Goal: Task Accomplishment & Management: Use online tool/utility

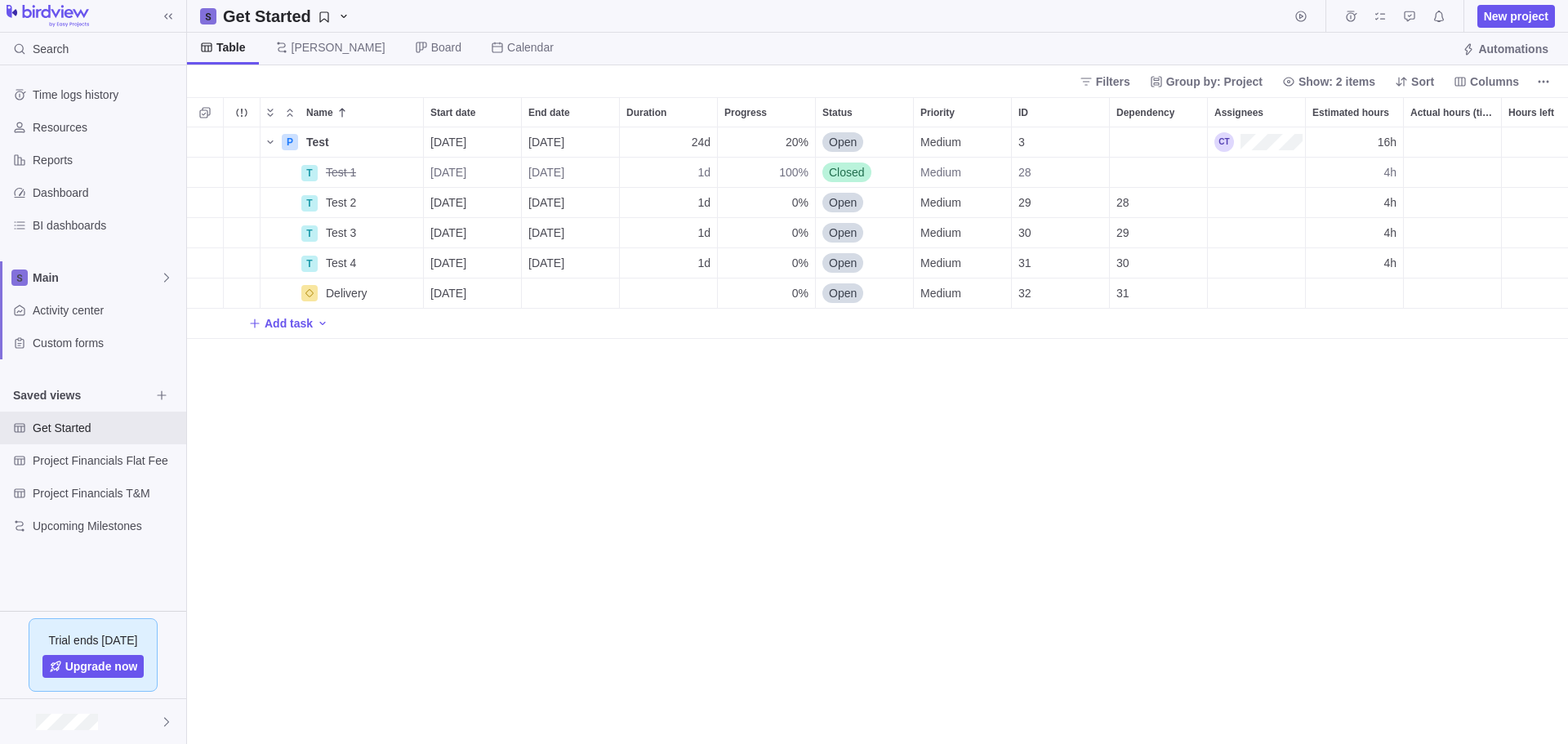
scroll to position [604, 1369]
click at [300, 48] on span "[PERSON_NAME]" at bounding box center [338, 47] width 94 height 17
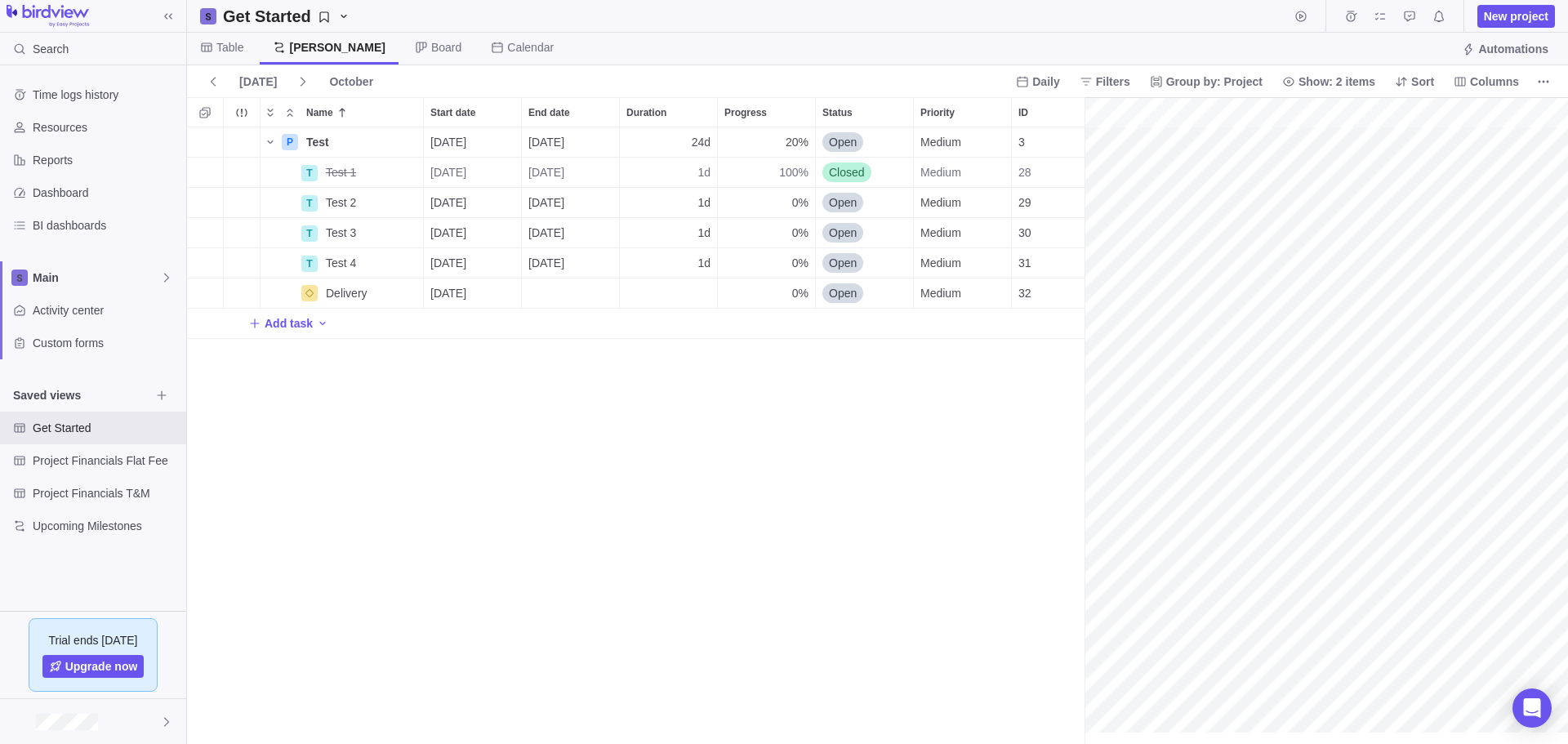
scroll to position [0, 204]
click at [1324, 77] on span "Show: 2 items" at bounding box center [1337, 82] width 77 height 17
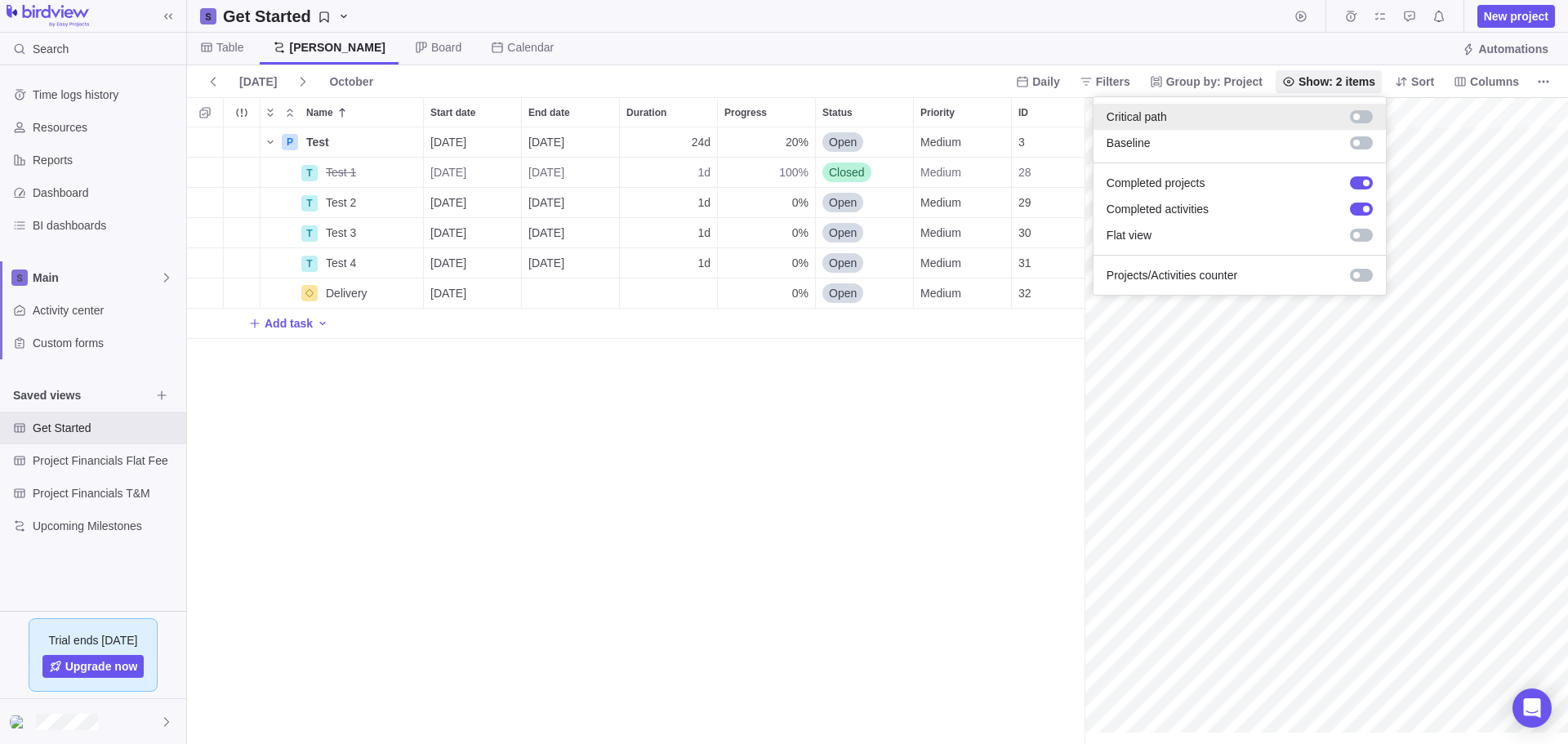
click at [1368, 118] on div at bounding box center [1361, 117] width 23 height 13
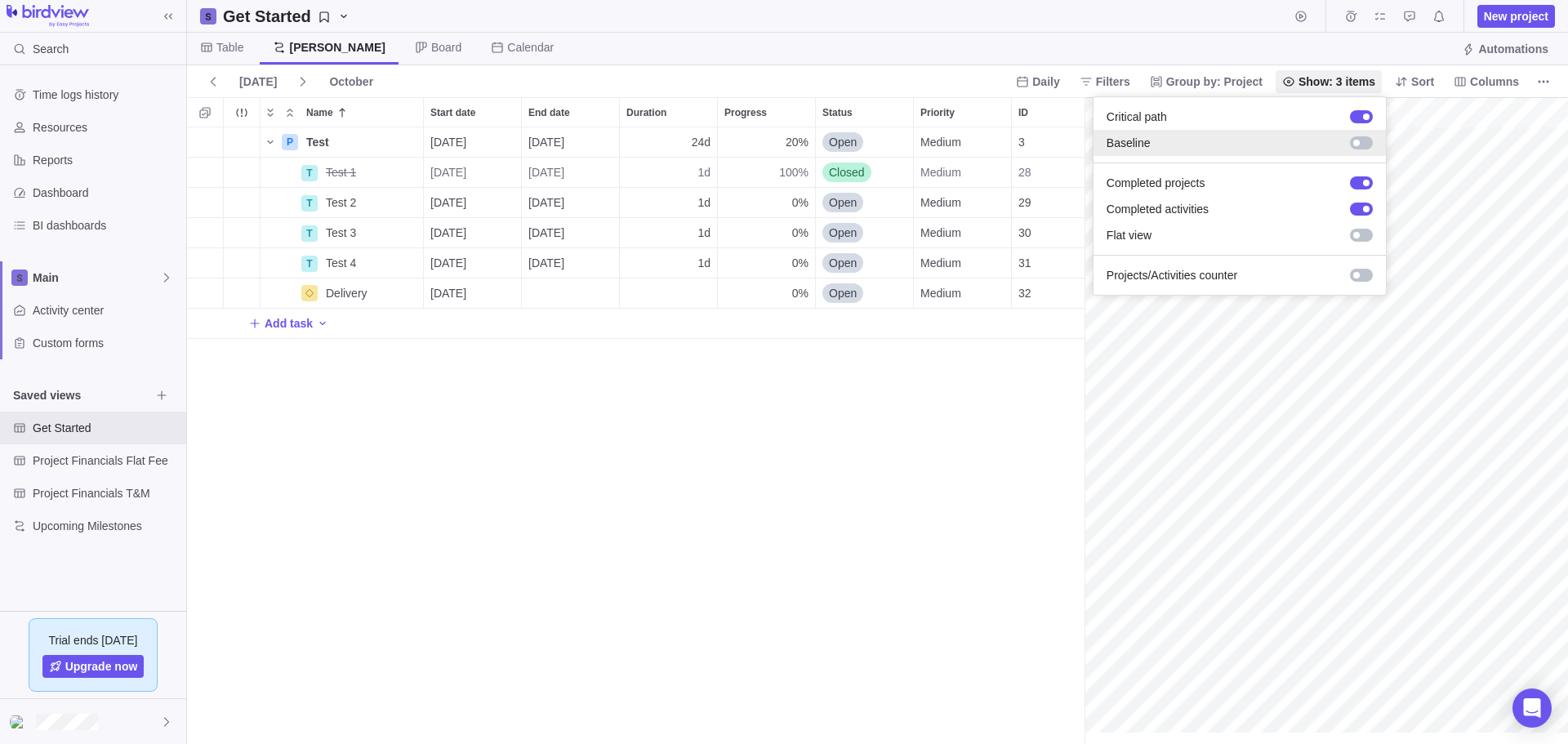
click at [1367, 144] on div at bounding box center [1361, 143] width 23 height 13
click at [1183, 734] on body "Search Time logs history Resources Reports Dashboard BI dashboards Main Activit…" at bounding box center [784, 372] width 1568 height 744
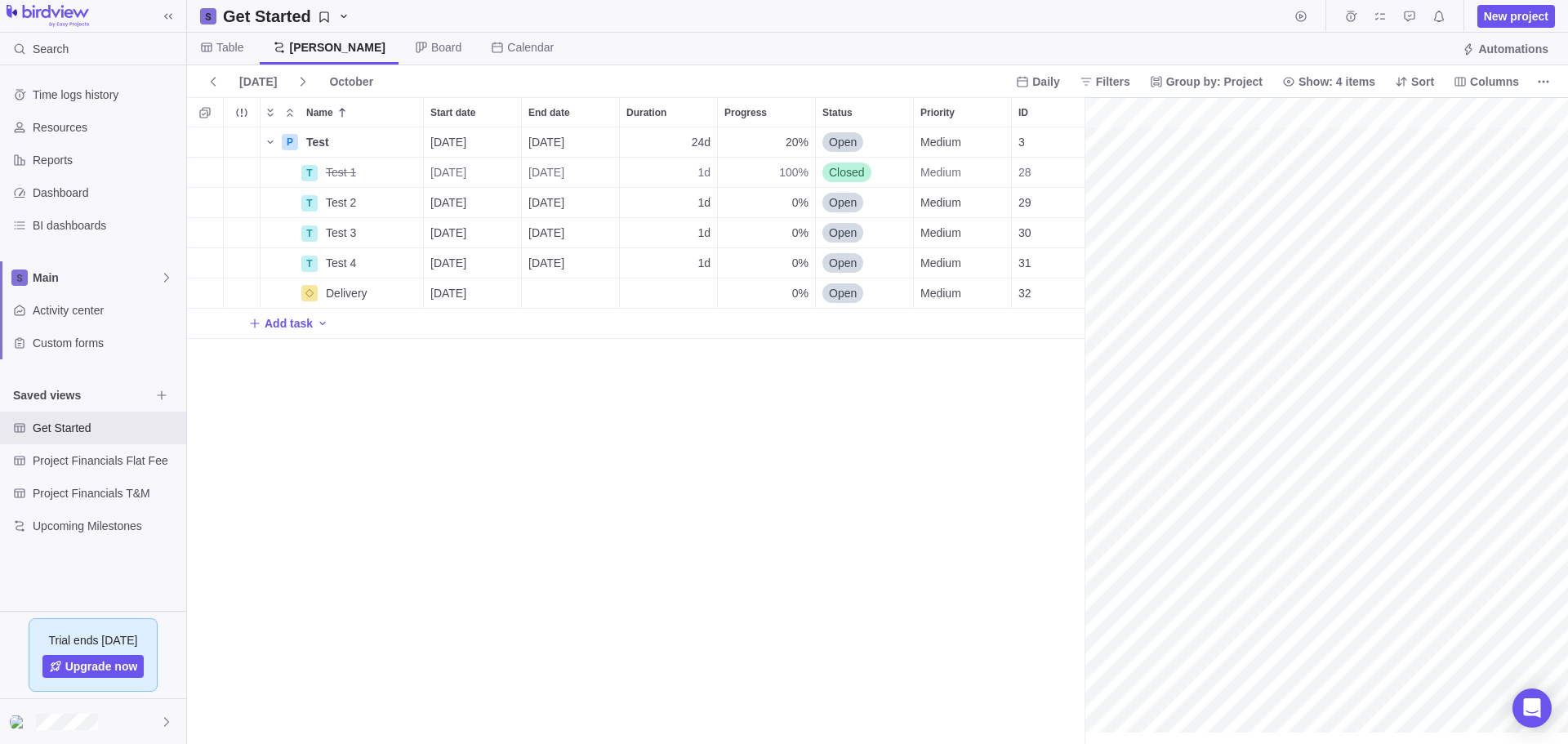
scroll to position [0, 0]
click at [555, 289] on div "End date" at bounding box center [570, 294] width 98 height 30
click at [605, 453] on link "7" at bounding box center [604, 453] width 33 height 33
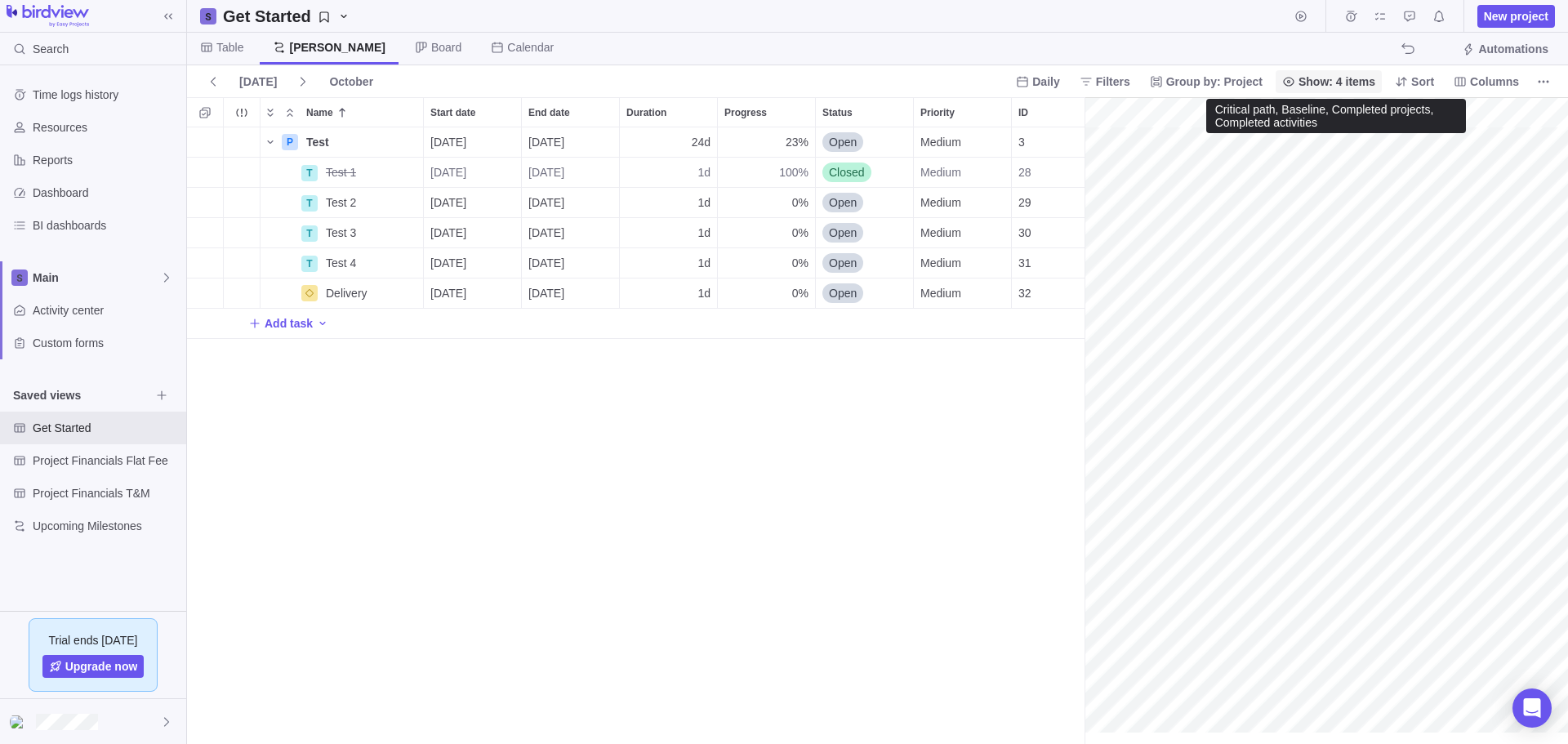
click at [1336, 75] on span "Show: 4 items" at bounding box center [1337, 82] width 77 height 17
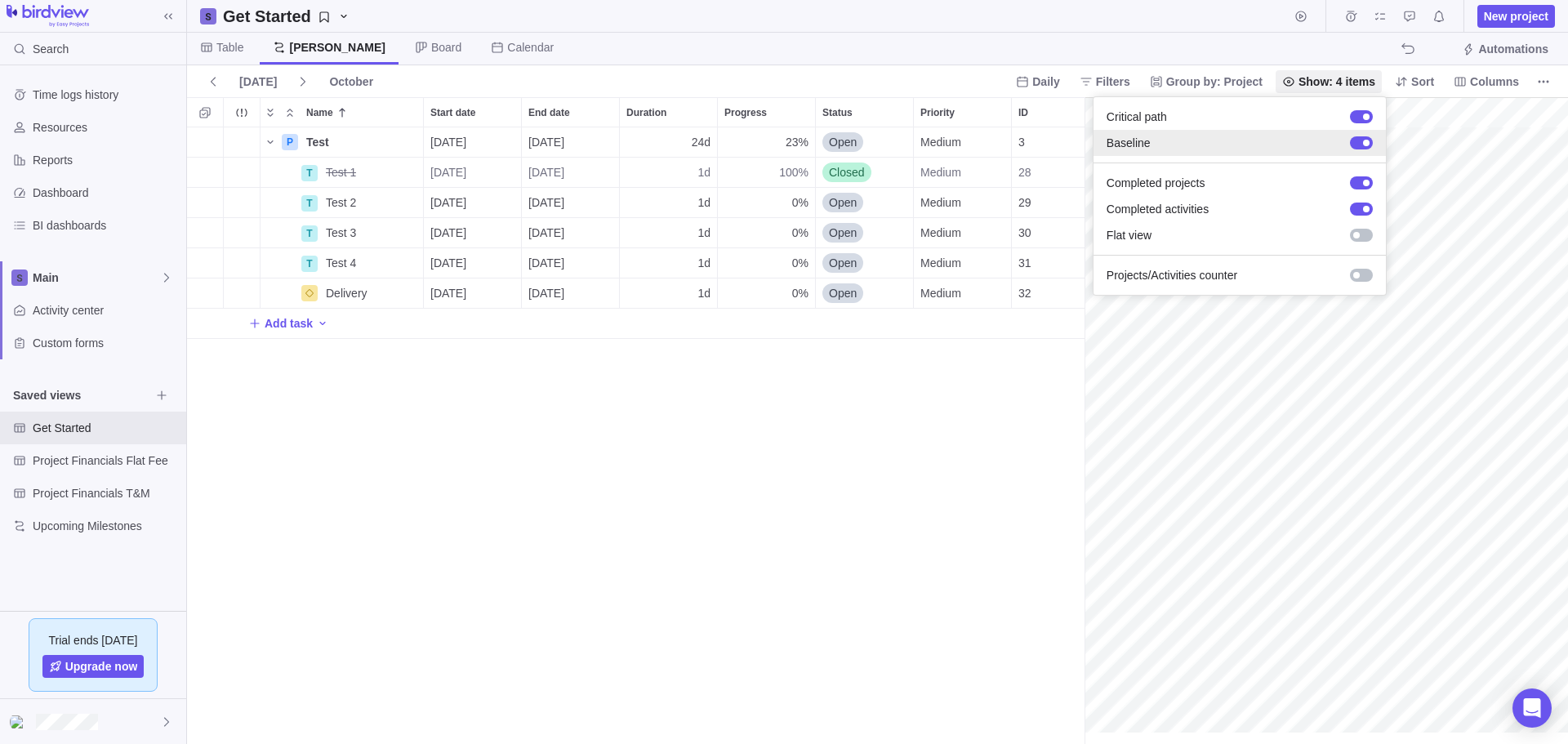
click at [1356, 140] on div at bounding box center [1361, 143] width 23 height 13
click at [1370, 234] on div at bounding box center [1361, 235] width 23 height 13
click at [985, 492] on body "Search Time logs history Resources Reports Dashboard BI dashboards Main Activit…" at bounding box center [784, 372] width 1568 height 744
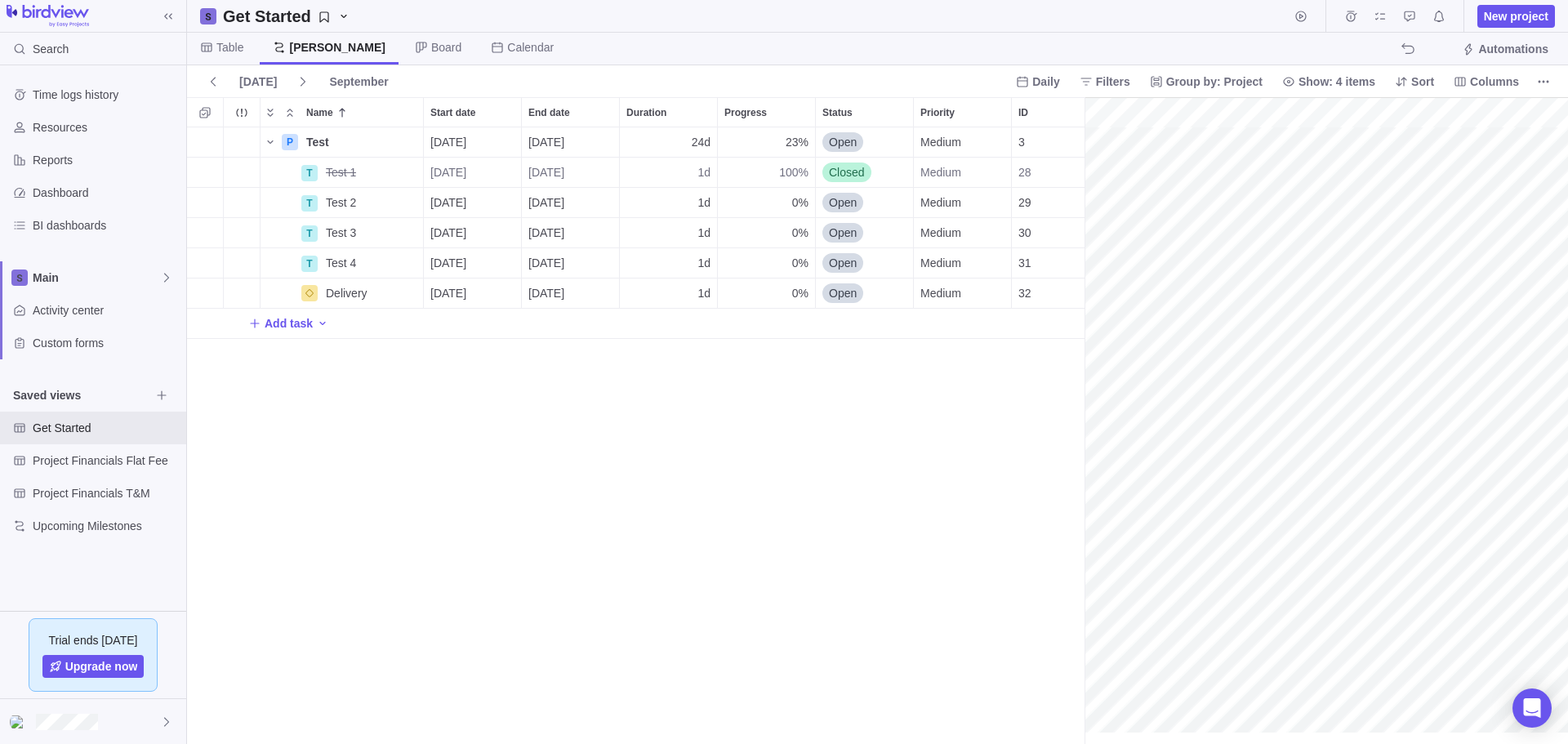
scroll to position [0, 0]
